Goal: Task Accomplishment & Management: Complete application form

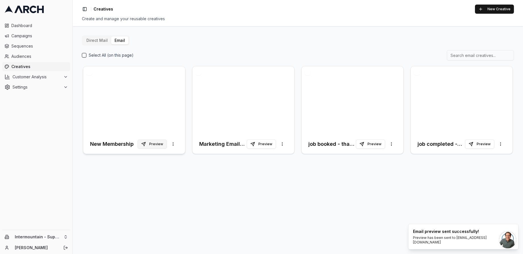
click at [163, 144] on button "Preview" at bounding box center [152, 143] width 29 height 9
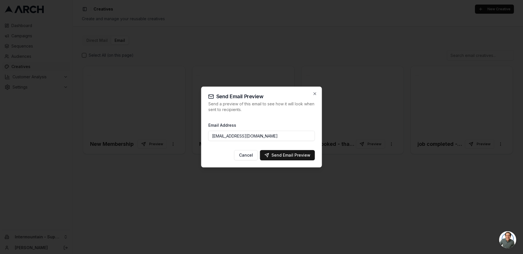
click at [286, 135] on input "ngedda@intermountainhs.com" at bounding box center [261, 136] width 107 height 10
paste input "JPerry@intermountainhs.com"
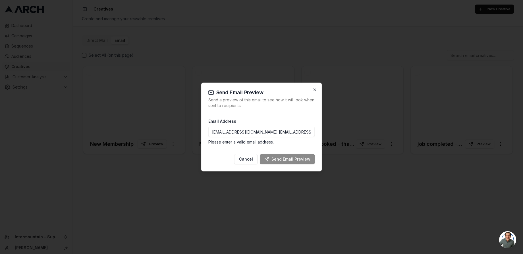
drag, startPoint x: 255, startPoint y: 132, endPoint x: 205, endPoint y: 133, distance: 49.8
click at [205, 133] on div "Send Email Preview Send a preview of this email to see how it will look when se…" at bounding box center [261, 126] width 121 height 89
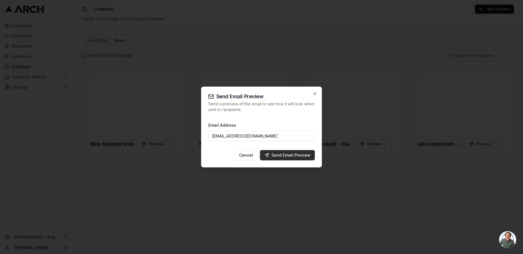
click at [292, 156] on div "Send Email Preview" at bounding box center [288, 155] width 46 height 6
type input "ngedda@intermountainhs.com"
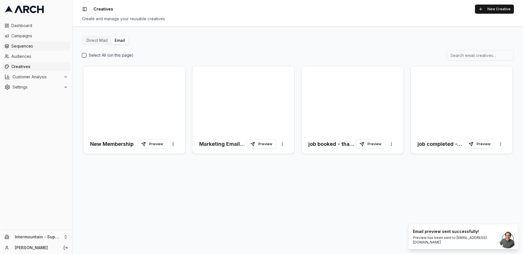
click at [27, 45] on span "Sequences" at bounding box center [39, 46] width 57 height 6
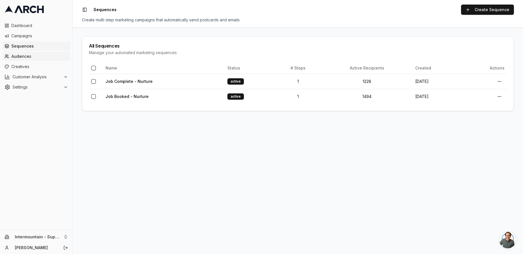
click at [36, 58] on span "Audiences" at bounding box center [39, 56] width 57 height 6
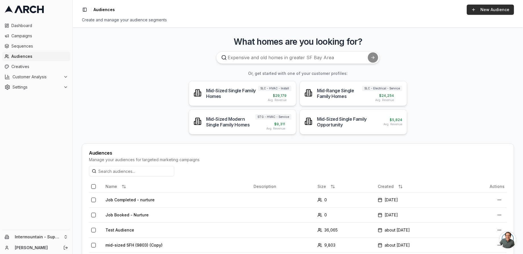
click at [486, 10] on link "New Audience" at bounding box center [490, 10] width 47 height 10
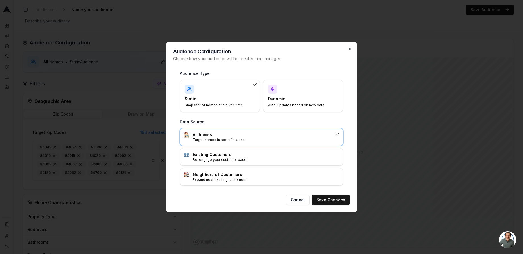
click at [276, 98] on h4 "Dynamic" at bounding box center [299, 99] width 63 height 6
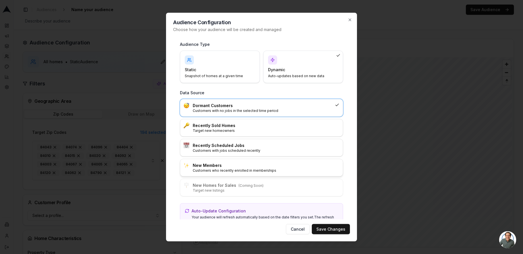
click at [229, 167] on h3 "New Members" at bounding box center [266, 165] width 147 height 6
click at [321, 226] on button "Save Changes" at bounding box center [331, 229] width 38 height 10
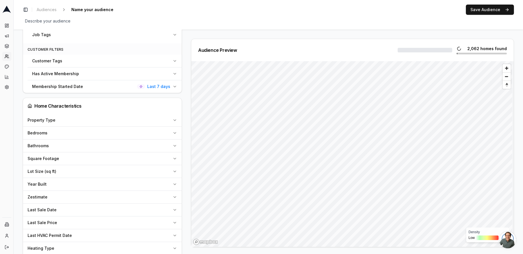
scroll to position [317, 0]
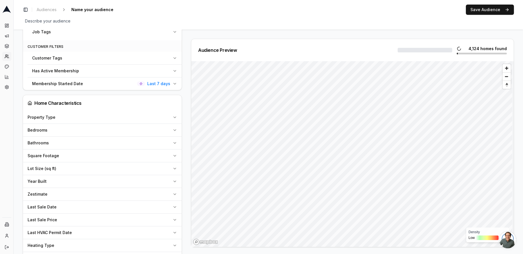
click at [172, 86] on button "Membership Started Date Last 7 days" at bounding box center [105, 83] width 154 height 13
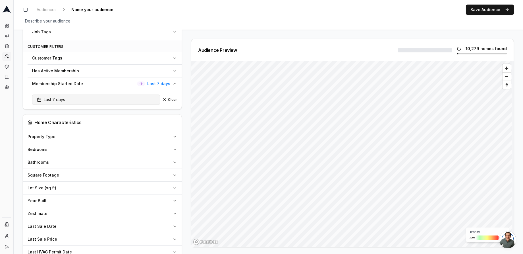
click at [153, 100] on button "Last 7 days" at bounding box center [96, 99] width 128 height 10
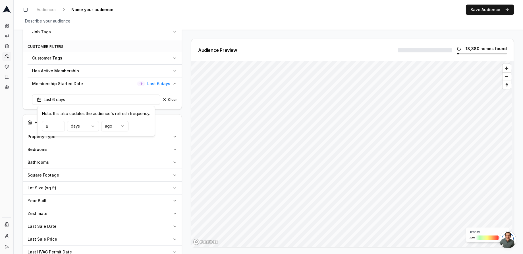
click at [60, 127] on input "6" at bounding box center [53, 126] width 23 height 10
click at [60, 127] on input "5" at bounding box center [53, 126] width 23 height 10
click at [60, 127] on input "4" at bounding box center [53, 126] width 23 height 10
click at [60, 127] on input "3" at bounding box center [53, 126] width 23 height 10
click at [60, 127] on input "2" at bounding box center [53, 126] width 23 height 10
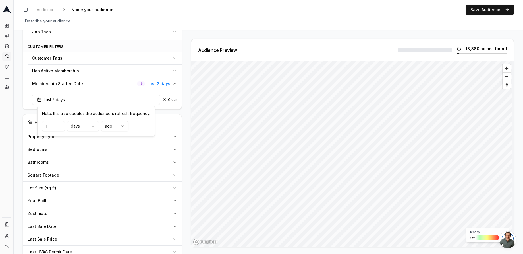
type input "1"
click at [60, 127] on input "1" at bounding box center [53, 126] width 23 height 10
click at [164, 110] on div "Filters AI Filters Geographic Area Include all customers (skip geographic filte…" at bounding box center [102, 110] width 159 height 695
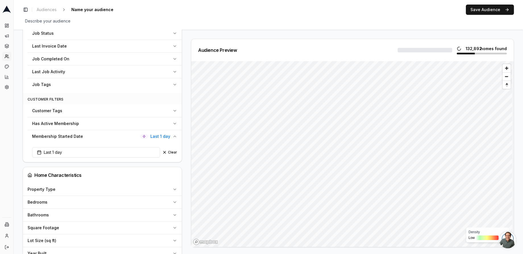
scroll to position [269, 0]
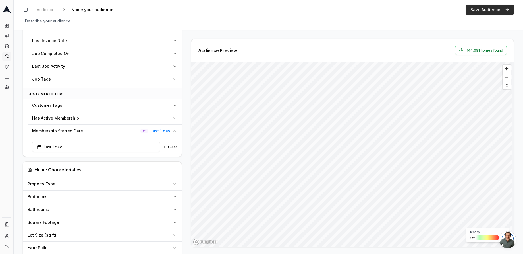
click at [489, 9] on button "Save Audience" at bounding box center [490, 10] width 48 height 10
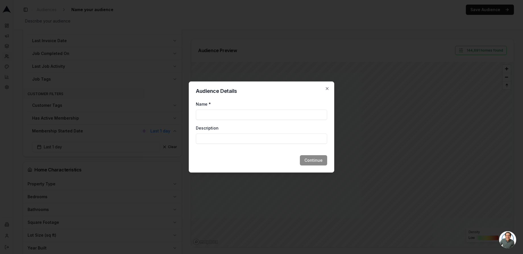
click at [236, 113] on input "Name *" at bounding box center [261, 115] width 131 height 10
type input "New Members"
click at [321, 163] on button "Continue" at bounding box center [313, 160] width 27 height 10
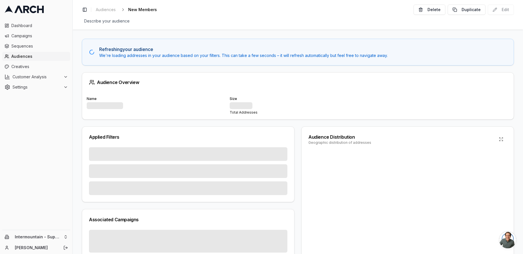
click at [41, 57] on span "Audiences" at bounding box center [39, 56] width 57 height 6
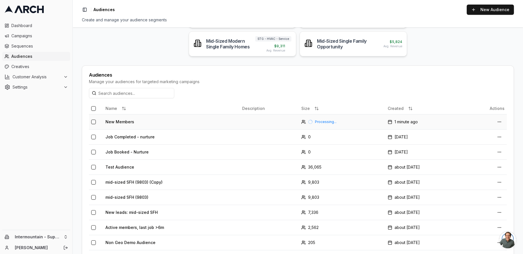
scroll to position [80, 0]
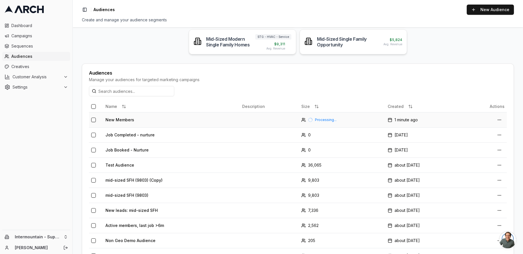
click at [333, 114] on td "Processing..." at bounding box center [342, 119] width 86 height 15
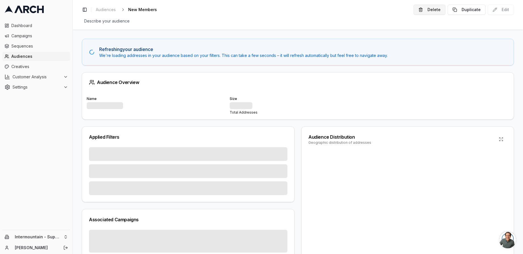
click at [429, 10] on button "Delete" at bounding box center [430, 10] width 32 height 10
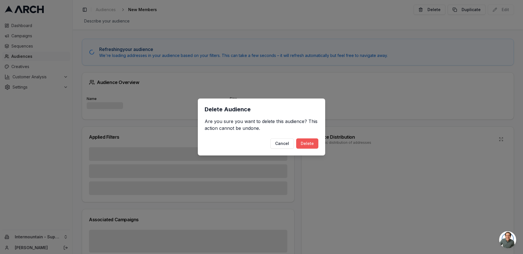
click at [303, 145] on button "Delete" at bounding box center [307, 143] width 22 height 10
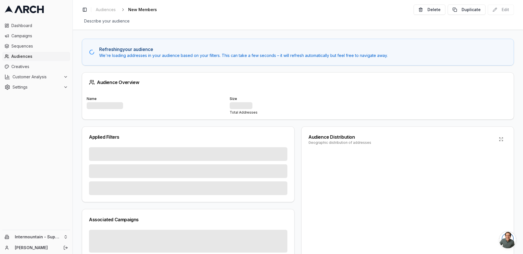
click at [47, 58] on span "Audiences" at bounding box center [39, 56] width 57 height 6
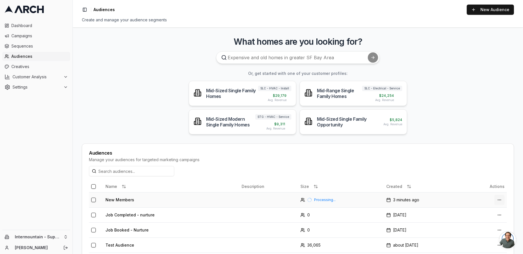
click at [498, 200] on html "Dashboard Campaigns Sequences Audiences Creatives Customer Analysis Settings In…" at bounding box center [261, 127] width 523 height 254
click at [479, 242] on div "Delete" at bounding box center [485, 241] width 34 height 9
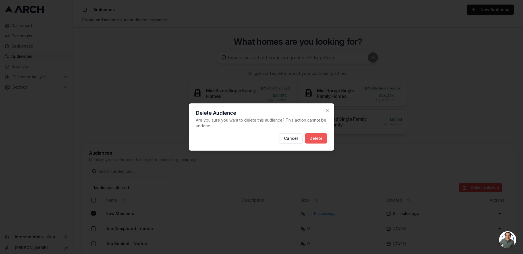
click at [317, 135] on button "Delete" at bounding box center [316, 138] width 22 height 10
click at [319, 139] on button "Delete" at bounding box center [316, 138] width 22 height 10
click at [329, 110] on icon "button" at bounding box center [327, 110] width 5 height 5
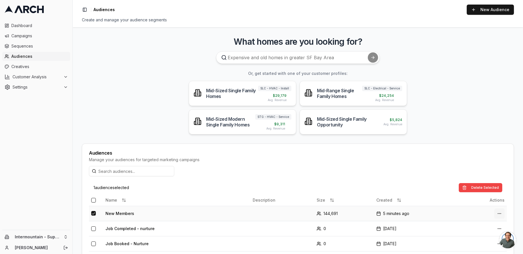
click at [496, 212] on html "Dashboard Campaigns Sequences Audiences Creatives Customer Analysis Settings In…" at bounding box center [261, 127] width 523 height 254
click at [486, 201] on div "Delete" at bounding box center [485, 201] width 34 height 9
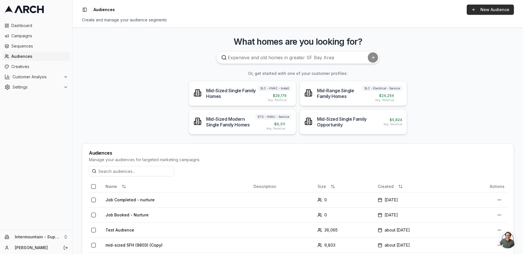
click at [474, 12] on link "New Audience" at bounding box center [490, 10] width 47 height 10
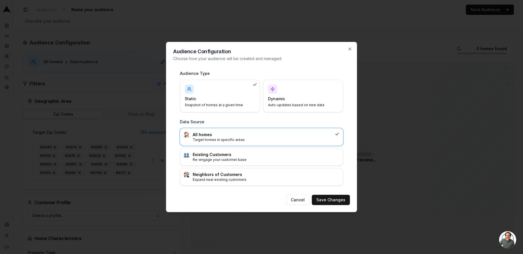
click at [280, 89] on div "Dynamic Auto-updates based on new data" at bounding box center [303, 95] width 70 height 23
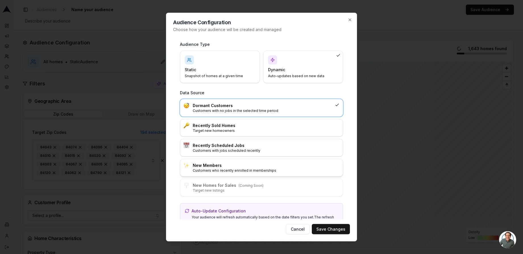
click at [239, 166] on h3 "New Members" at bounding box center [266, 165] width 147 height 6
click at [338, 228] on button "Save Changes" at bounding box center [331, 229] width 38 height 10
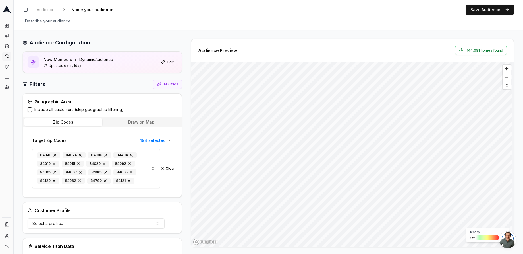
click at [30, 110] on button "Include all customers (skip geographic filtering)" at bounding box center [30, 109] width 5 height 5
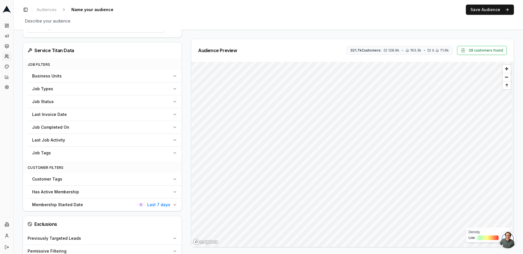
scroll to position [226, 0]
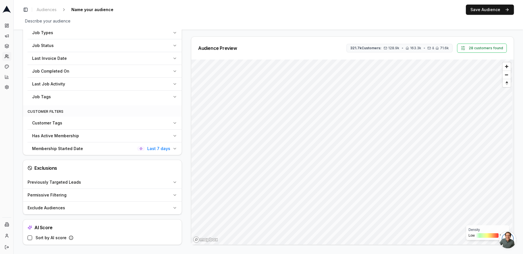
click at [173, 148] on icon "button" at bounding box center [175, 148] width 5 height 5
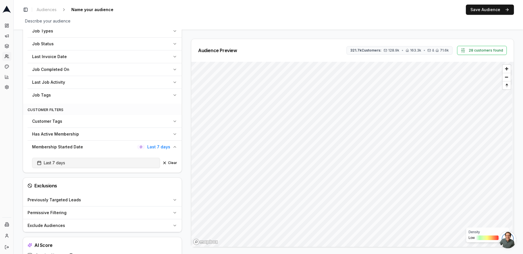
click at [139, 162] on button "Last 7 days" at bounding box center [96, 163] width 128 height 10
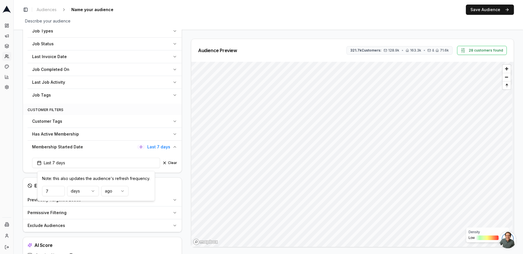
click at [62, 192] on input "7" at bounding box center [53, 191] width 23 height 10
click at [59, 192] on input "6" at bounding box center [53, 191] width 23 height 10
click at [59, 192] on input "5" at bounding box center [53, 191] width 23 height 10
click at [59, 192] on input "4" at bounding box center [53, 191] width 23 height 10
click at [59, 192] on input "3" at bounding box center [53, 191] width 23 height 10
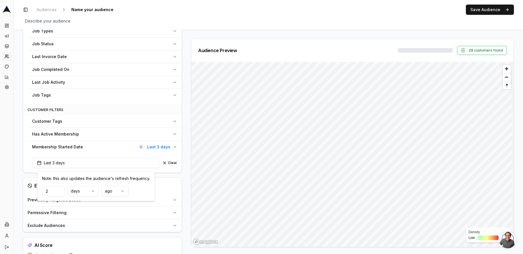
click at [59, 192] on input "2" at bounding box center [53, 191] width 23 height 10
click at [59, 192] on input "1" at bounding box center [53, 191] width 23 height 10
click at [96, 191] on html "Dashboard Campaigns Sequences Audiences Creatives Customer Analysis Settings In…" at bounding box center [261, 127] width 523 height 254
click at [91, 193] on html "Dashboard Campaigns Sequences Audiences Creatives Customer Analysis Settings In…" at bounding box center [261, 127] width 523 height 254
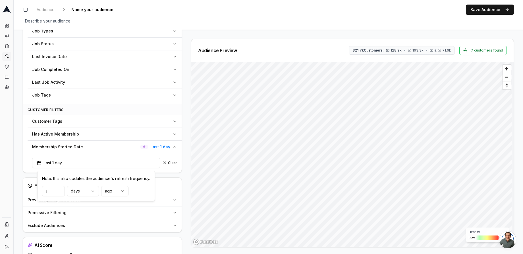
click at [63, 191] on input "1" at bounding box center [53, 191] width 23 height 10
click at [60, 190] on input "2" at bounding box center [53, 191] width 23 height 10
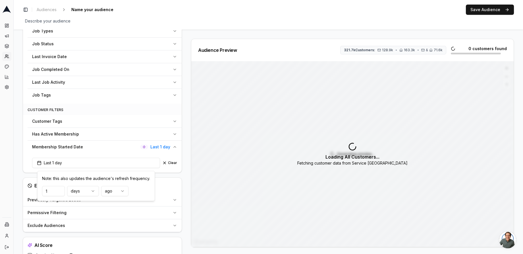
click at [60, 192] on input "1" at bounding box center [53, 191] width 23 height 10
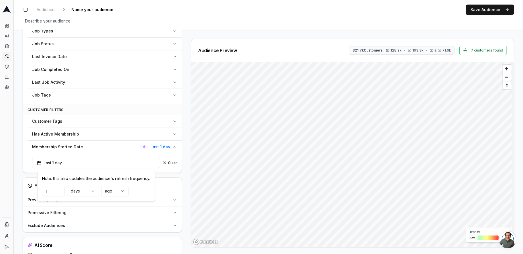
click at [82, 192] on html "Dashboard Campaigns Sequences Audiences Creatives Customer Analysis Settings In…" at bounding box center [261, 127] width 523 height 254
click at [58, 190] on input "2" at bounding box center [53, 191] width 23 height 10
click at [58, 190] on input "3" at bounding box center [53, 191] width 23 height 10
click at [58, 190] on input "4" at bounding box center [53, 191] width 23 height 10
click at [58, 190] on input "5" at bounding box center [53, 191] width 23 height 10
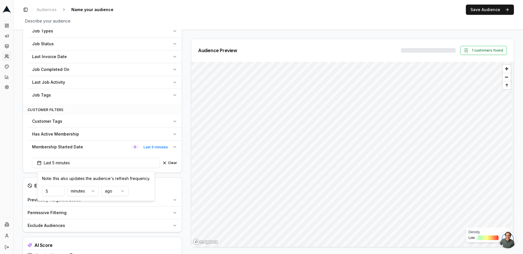
drag, startPoint x: 51, startPoint y: 191, endPoint x: 38, endPoint y: 191, distance: 13.9
click at [38, 191] on div "Note: this also updates the audience's refresh frequency. 5 minutes ago" at bounding box center [96, 186] width 118 height 30
type input "60"
click at [493, 53] on button "1 customers found" at bounding box center [483, 50] width 47 height 9
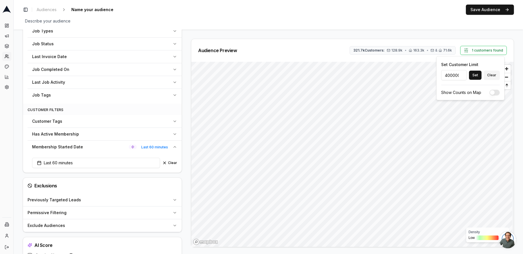
click at [333, 50] on div "Audience Preview 321.7k Customers: 128.9k • 163.3k • & 71.6k 1 customers found" at bounding box center [352, 50] width 309 height 9
drag, startPoint x: 491, startPoint y: 10, endPoint x: 303, endPoint y: 55, distance: 193.4
click at [303, 55] on div "Toggle Sidebar Audiences Name your audience Edit Save Audience Describe your au…" at bounding box center [269, 127] width 510 height 254
click at [153, 150] on span "Last 60 minutes" at bounding box center [154, 147] width 31 height 7
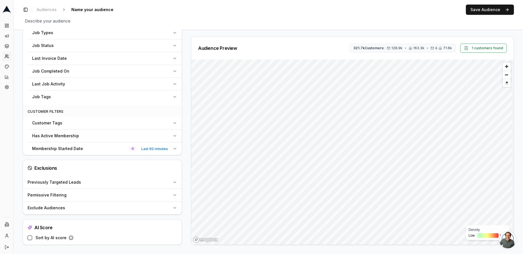
click at [153, 150] on span "Last 60 minutes" at bounding box center [154, 148] width 31 height 7
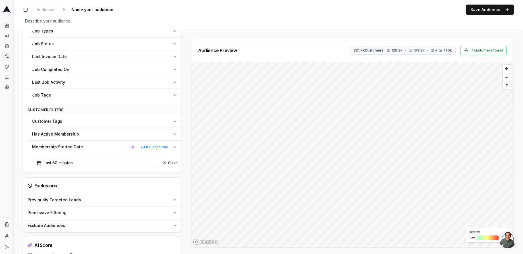
click at [59, 152] on button "Membership Started Date Last 60 minutes" at bounding box center [105, 147] width 154 height 13
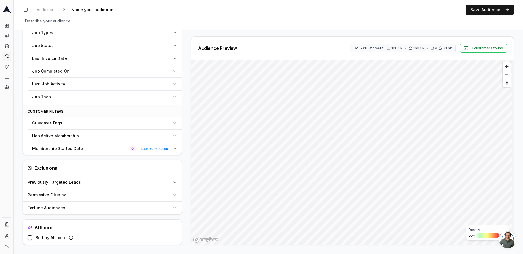
click at [110, 150] on div "Membership Started Date Last 60 minutes" at bounding box center [101, 149] width 138 height 6
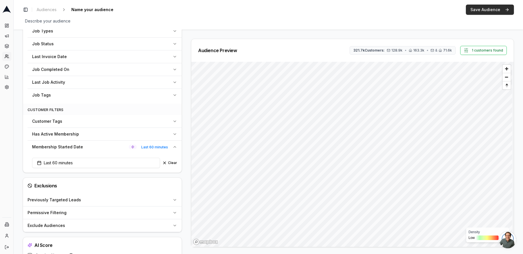
click at [479, 13] on button "Save Audience" at bounding box center [490, 10] width 48 height 10
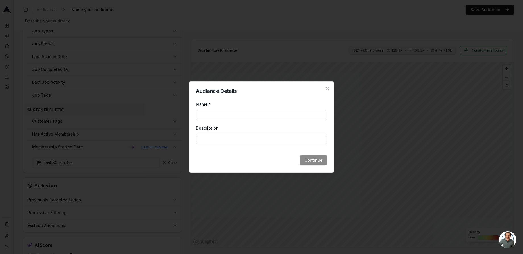
click at [259, 117] on input "Name *" at bounding box center [261, 115] width 131 height 10
type input "New Membership"
click at [313, 158] on button "Continue" at bounding box center [313, 160] width 27 height 10
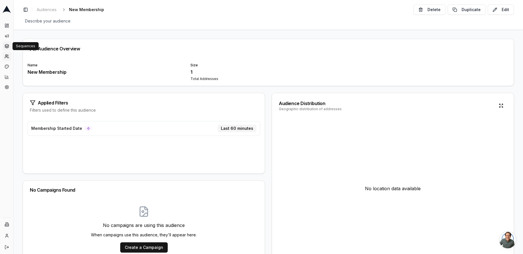
click at [7, 49] on link "Sequences" at bounding box center [6, 46] width 9 height 9
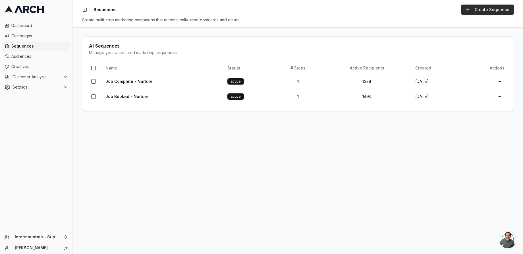
click at [481, 10] on link "Create Sequence" at bounding box center [487, 10] width 53 height 10
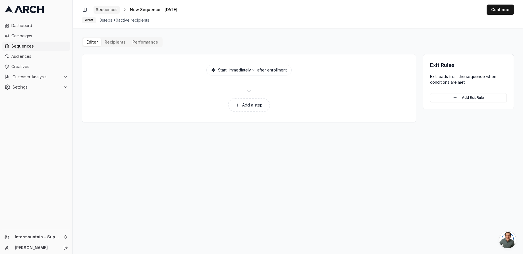
click at [113, 10] on span "Sequences" at bounding box center [107, 10] width 22 height 6
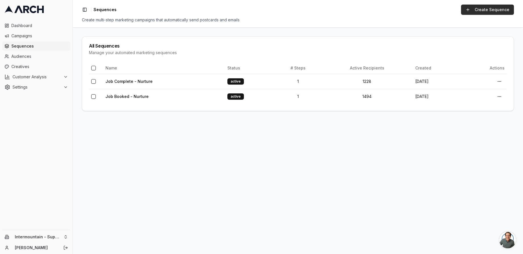
click at [487, 11] on link "Create Sequence" at bounding box center [487, 10] width 53 height 10
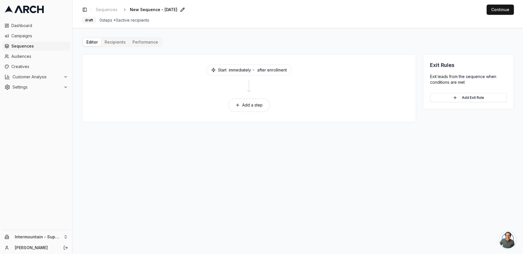
click at [158, 11] on span "New Sequence - Sep 10, 2025" at bounding box center [153, 10] width 47 height 6
type input "New Membership - Nurture"
click at [258, 104] on button "Add a step" at bounding box center [249, 105] width 42 height 14
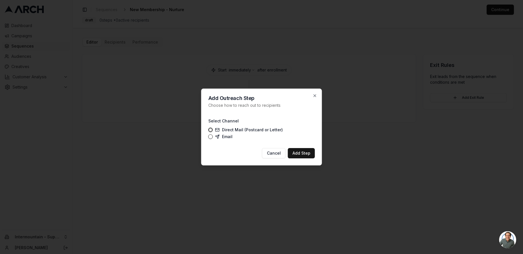
click at [223, 136] on label "Email" at bounding box center [223, 136] width 17 height 5
click at [213, 136] on button "Email" at bounding box center [210, 136] width 5 height 5
click at [303, 154] on button "Add Step" at bounding box center [301, 153] width 27 height 10
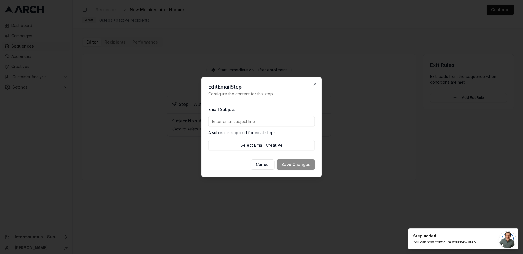
click at [254, 123] on input "Email Subject" at bounding box center [261, 121] width 107 height 10
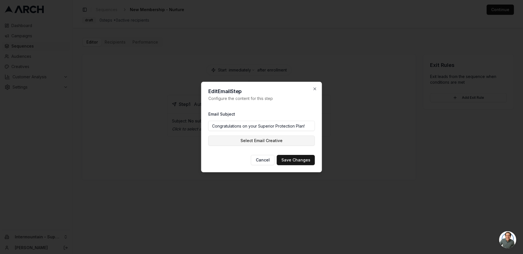
type input "Congratulations on your Superior Protection Plan!"
click at [285, 142] on button "Select Email Creative" at bounding box center [261, 140] width 107 height 10
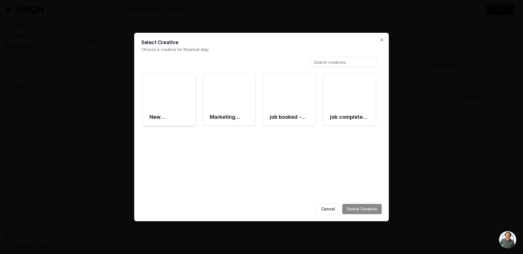
click at [174, 94] on div at bounding box center [169, 90] width 53 height 35
click at [372, 210] on button "Select Creative" at bounding box center [362, 209] width 40 height 10
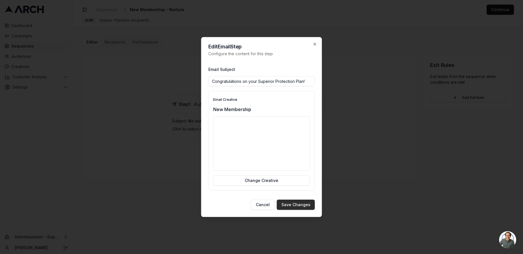
click at [288, 204] on button "Save Changes" at bounding box center [296, 204] width 38 height 10
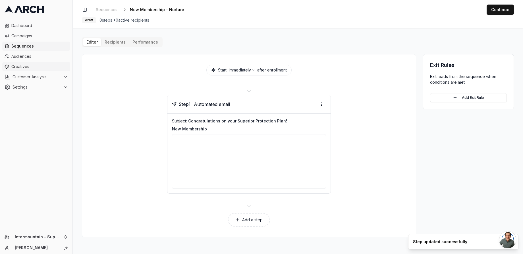
click at [36, 66] on span "Creatives" at bounding box center [39, 67] width 57 height 6
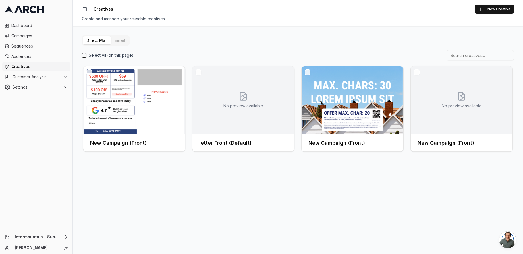
click at [118, 42] on button "Email" at bounding box center [119, 40] width 17 height 8
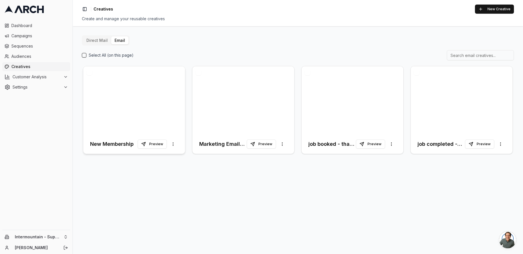
click at [148, 113] on div at bounding box center [134, 100] width 102 height 68
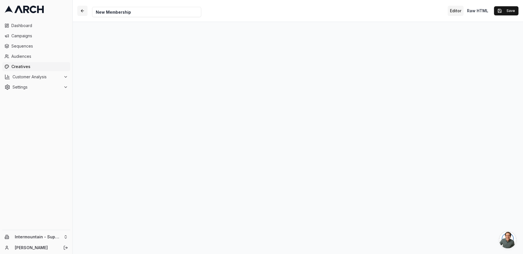
click at [84, 13] on button "button" at bounding box center [82, 11] width 10 height 10
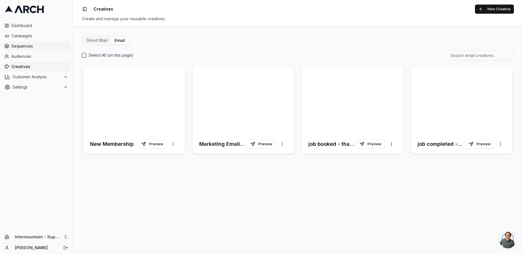
click at [28, 46] on span "Sequences" at bounding box center [39, 46] width 57 height 6
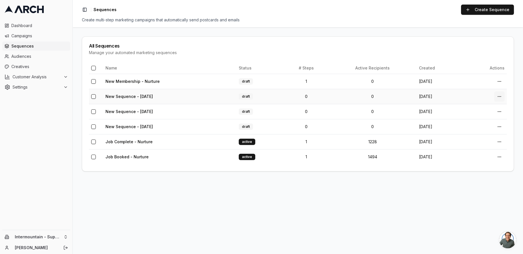
click at [501, 97] on html "Dashboard Campaigns Sequences Audiences Creatives Customer Analysis Settings In…" at bounding box center [261, 127] width 523 height 254
click at [478, 139] on div "Delete" at bounding box center [487, 138] width 34 height 9
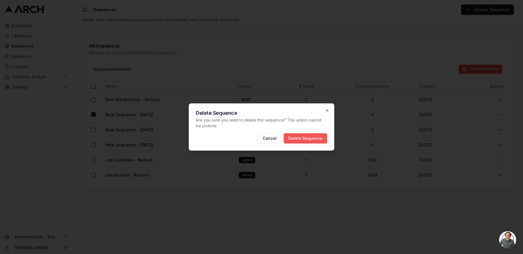
click at [311, 139] on button "Delete Sequence" at bounding box center [306, 138] width 44 height 10
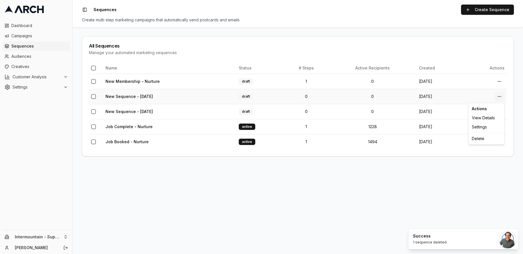
click at [502, 96] on html "Dashboard Campaigns Sequences Audiences Creatives Customer Analysis Settings In…" at bounding box center [261, 127] width 523 height 254
click at [477, 138] on div "Delete" at bounding box center [487, 138] width 34 height 9
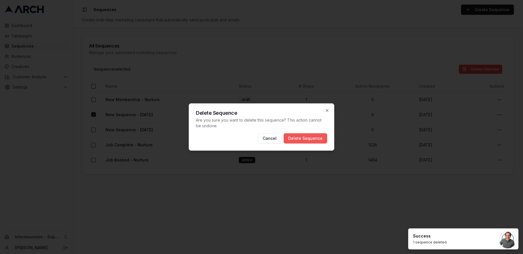
click at [308, 139] on button "Delete Sequence" at bounding box center [306, 138] width 44 height 10
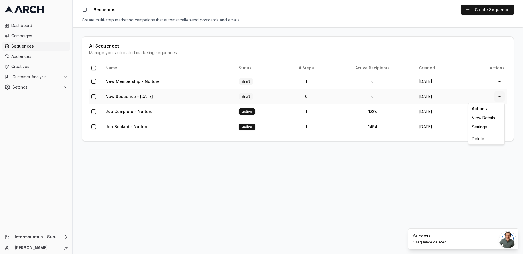
click at [500, 93] on html "Dashboard Campaigns Sequences Audiences Creatives Customer Analysis Settings In…" at bounding box center [261, 127] width 523 height 254
click at [479, 141] on div "Delete" at bounding box center [487, 138] width 34 height 9
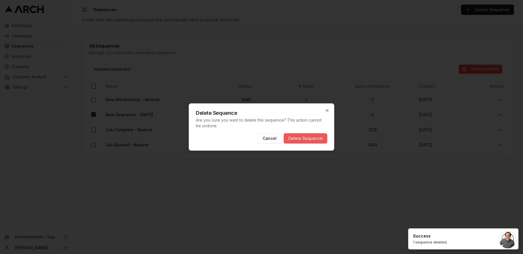
click at [302, 135] on button "Delete Sequence" at bounding box center [306, 138] width 44 height 10
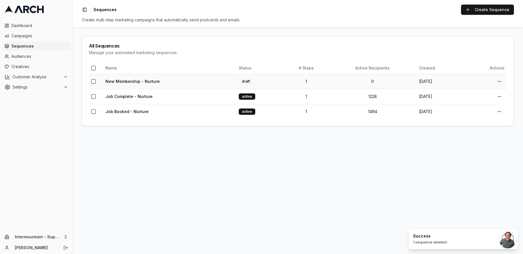
click at [166, 81] on td "New Membership - Nurture" at bounding box center [169, 81] width 133 height 15
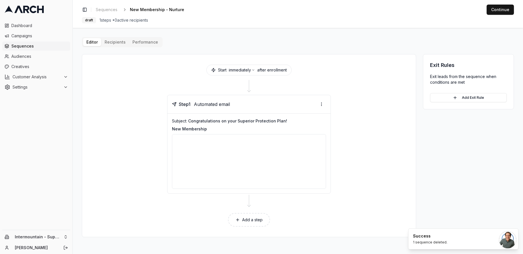
click at [114, 41] on div "Editor Recipients Performance Start immediately after enrollment Step 1 Automat…" at bounding box center [298, 137] width 432 height 200
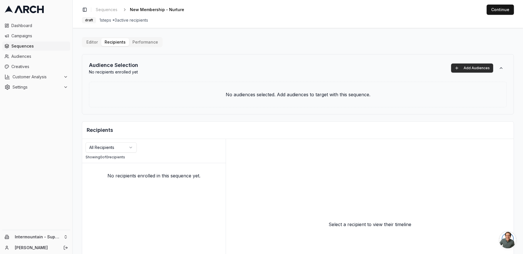
click at [458, 68] on button "Add Audiences" at bounding box center [472, 67] width 42 height 9
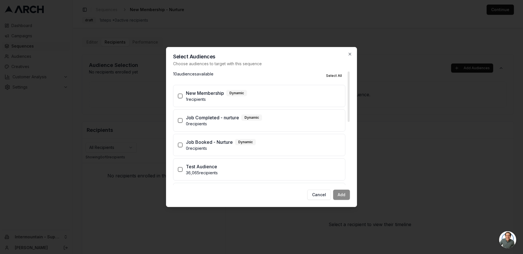
click at [186, 92] on p "New Membership" at bounding box center [205, 93] width 38 height 7
click at [183, 94] on button "New Membership Dynamic 1 recipients" at bounding box center [180, 96] width 5 height 5
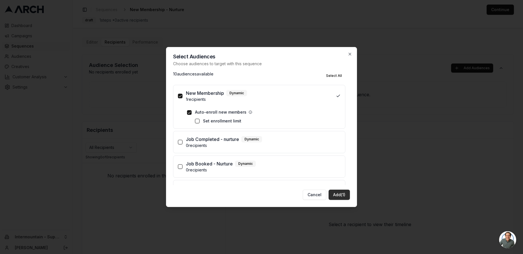
click at [347, 196] on button "Add (1)" at bounding box center [339, 194] width 21 height 10
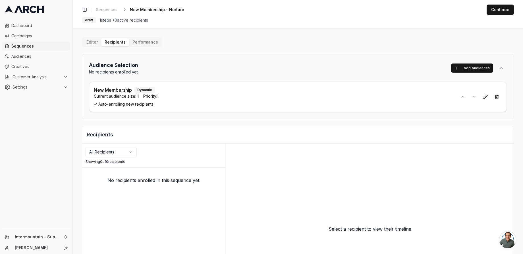
click at [217, 97] on div "Current audience size: 1 Priority: 1" at bounding box center [274, 96] width 360 height 6
click at [501, 11] on button "Continue" at bounding box center [500, 10] width 27 height 10
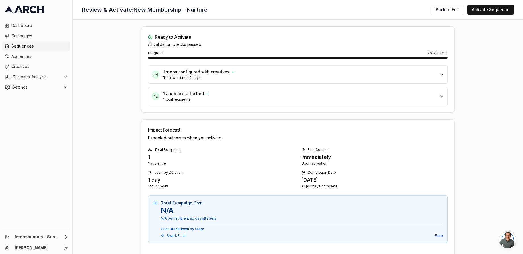
click at [316, 154] on div "Immediately" at bounding box center [374, 157] width 146 height 8
click at [480, 12] on button "Activate Sequence" at bounding box center [491, 10] width 47 height 10
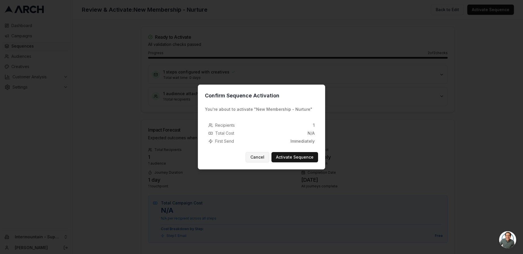
click at [261, 159] on button "Cancel" at bounding box center [258, 157] width 24 height 10
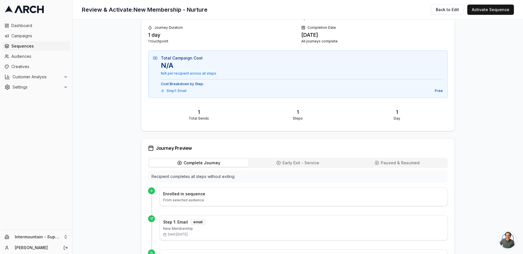
scroll to position [200, 0]
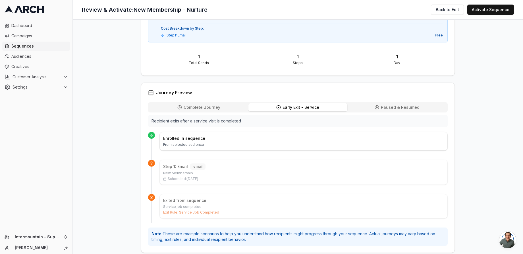
click at [317, 107] on span "Early Exit - Service" at bounding box center [301, 107] width 37 height 6
click at [392, 110] on span "Paused & Resumed" at bounding box center [400, 107] width 39 height 6
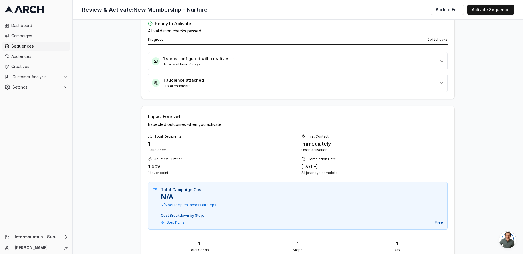
scroll to position [0, 0]
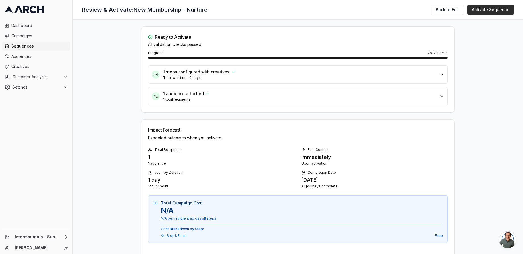
click at [482, 11] on button "Activate Sequence" at bounding box center [491, 10] width 47 height 10
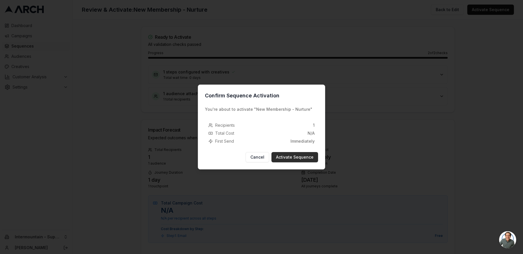
click at [295, 155] on button "Activate Sequence" at bounding box center [295, 157] width 47 height 10
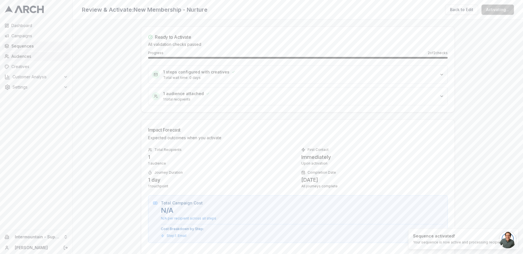
click at [15, 52] on link "Audiences" at bounding box center [36, 56] width 68 height 9
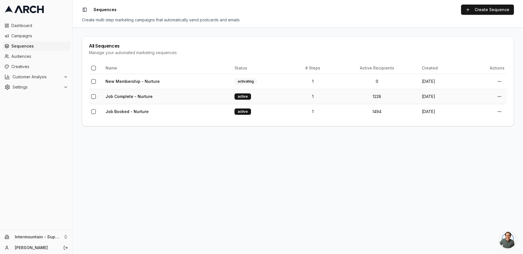
click at [167, 100] on td "Job Complete - Nurture" at bounding box center [167, 96] width 129 height 15
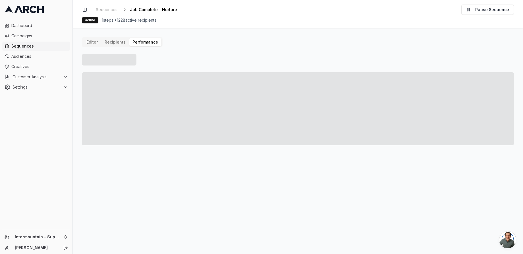
click at [151, 42] on button "Performance" at bounding box center [145, 42] width 32 height 8
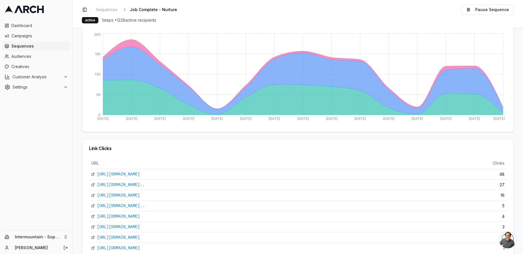
scroll to position [156, 0]
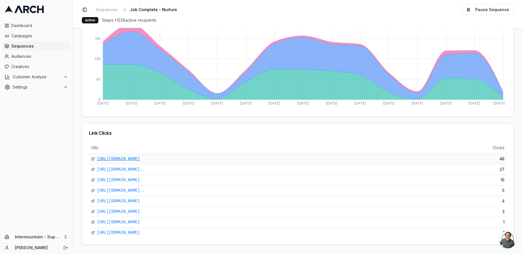
click at [140, 160] on link "[URL][DOMAIN_NAME]" at bounding box center [118, 159] width 43 height 6
click at [31, 27] on span "Dashboard" at bounding box center [39, 26] width 57 height 6
